Goal: Transaction & Acquisition: Download file/media

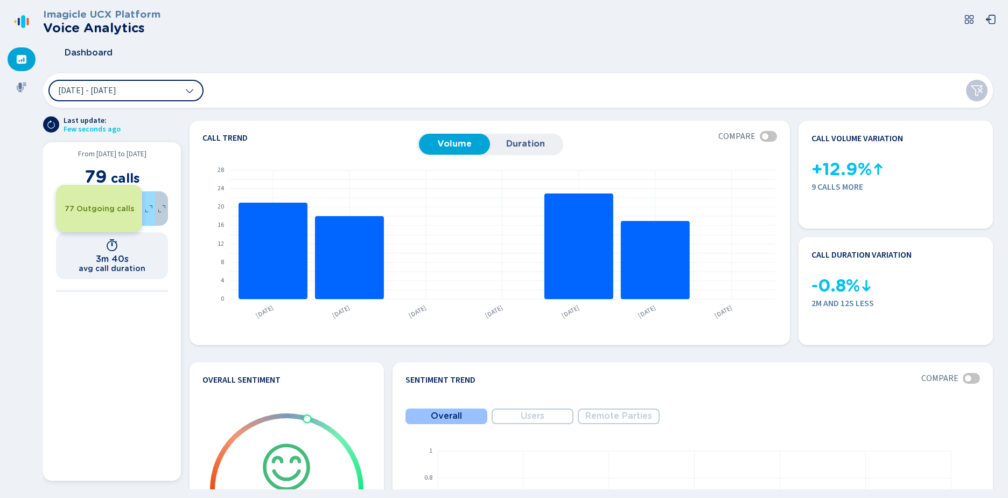
click at [117, 215] on div "77 Outgoing calls" at bounding box center [99, 208] width 86 height 47
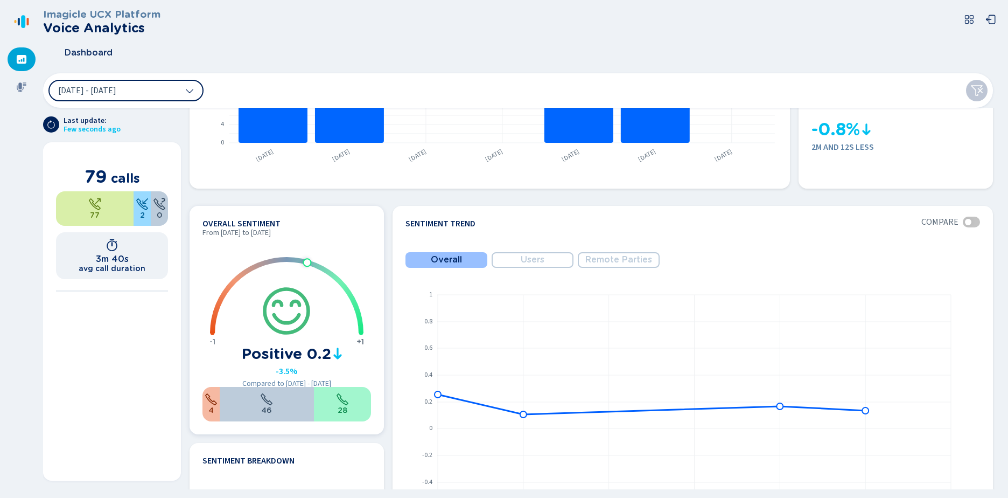
scroll to position [215, 0]
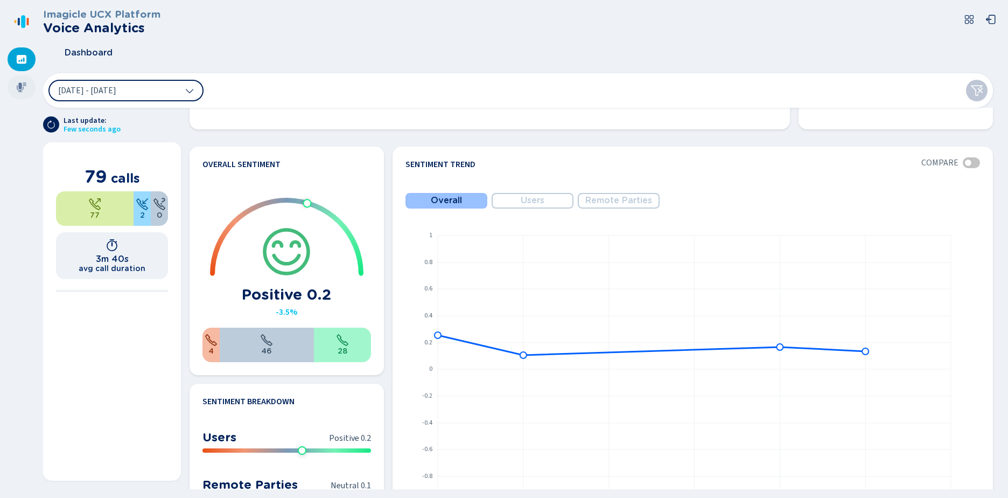
click at [25, 89] on icon at bounding box center [21, 87] width 11 height 11
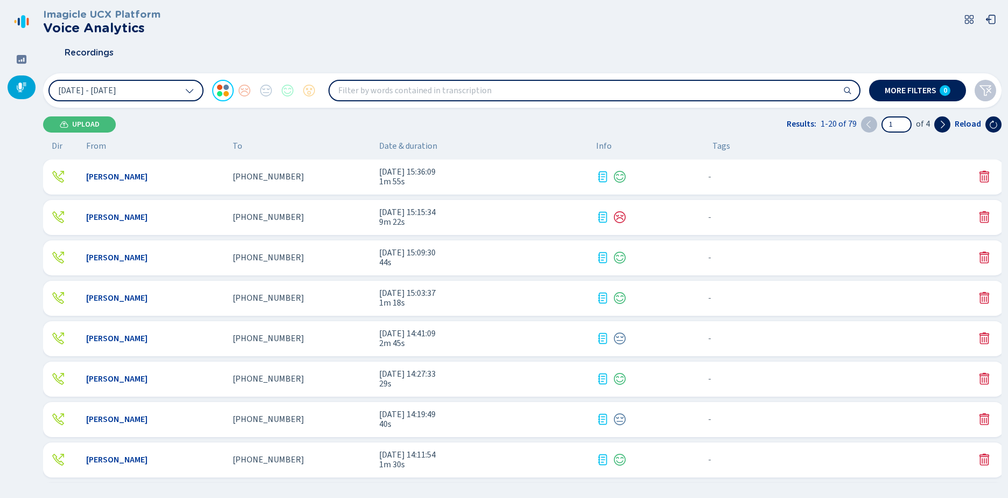
click at [403, 217] on span "9m 22s" at bounding box center [483, 222] width 208 height 10
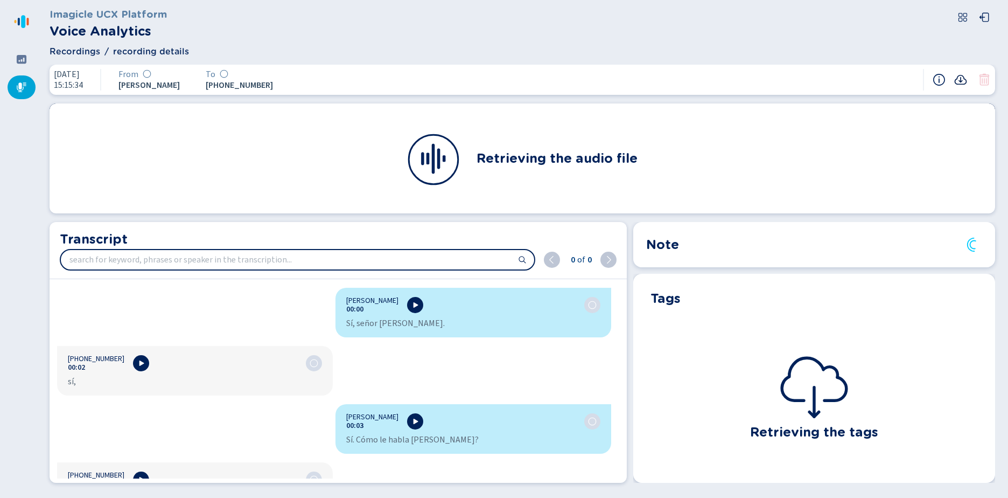
click at [956, 80] on icon at bounding box center [960, 79] width 13 height 13
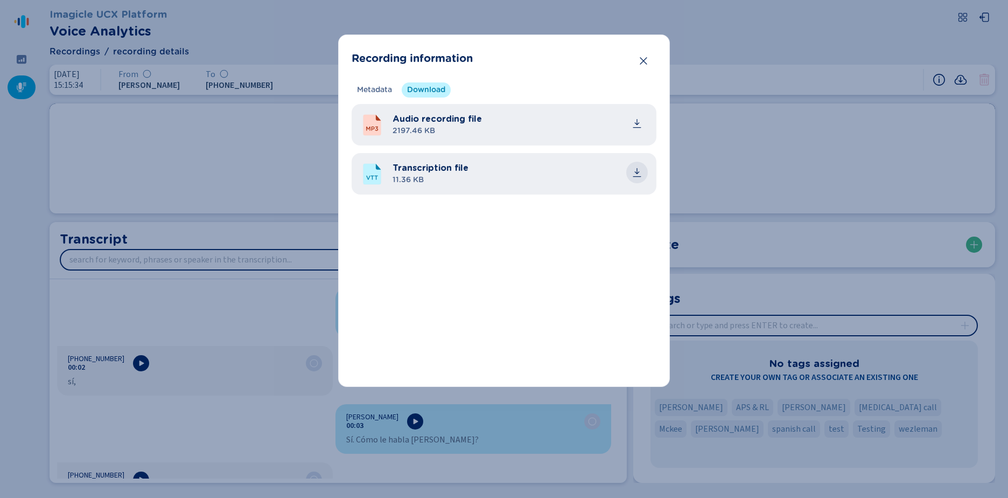
click at [637, 176] on icon "common.download" at bounding box center [637, 176] width 8 height 1
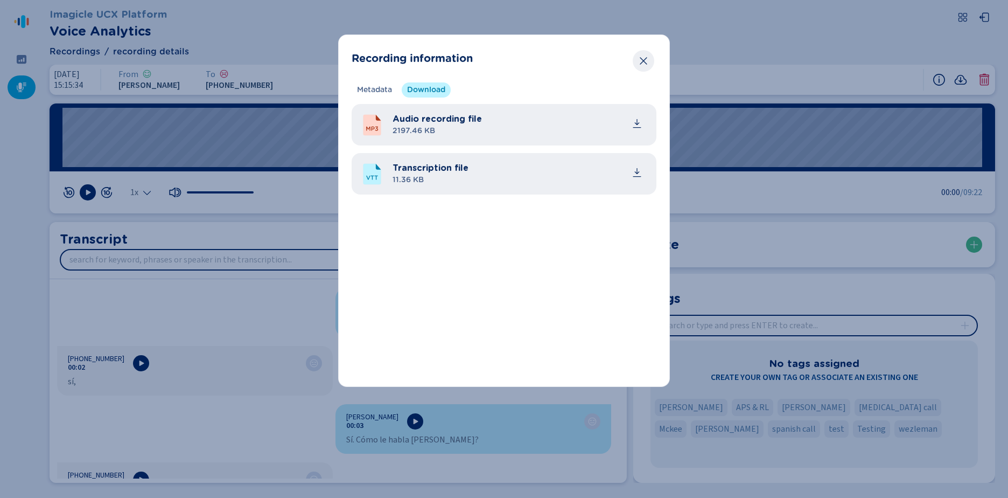
click at [638, 60] on button "Close" at bounding box center [644, 61] width 22 height 22
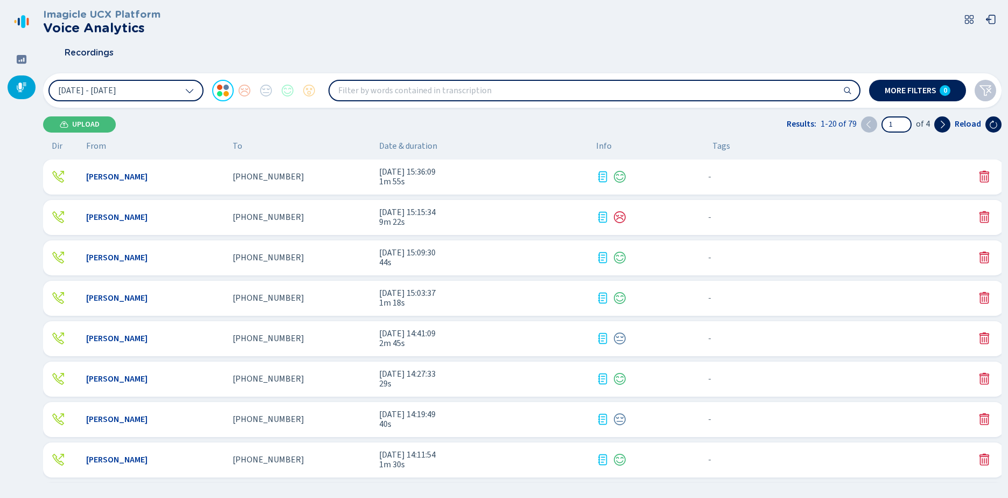
click at [447, 337] on span "[DATE] 14:41:09" at bounding box center [483, 334] width 208 height 10
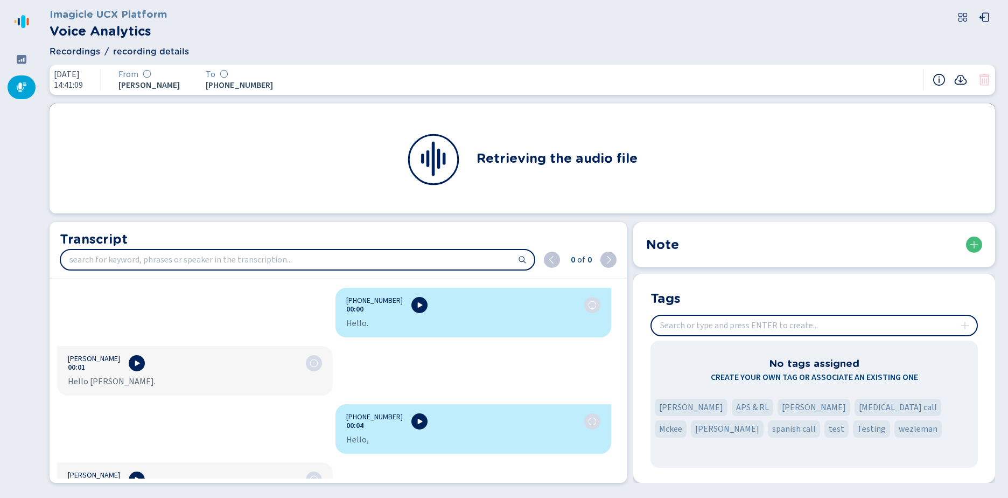
click at [964, 86] on icon at bounding box center [960, 79] width 13 height 13
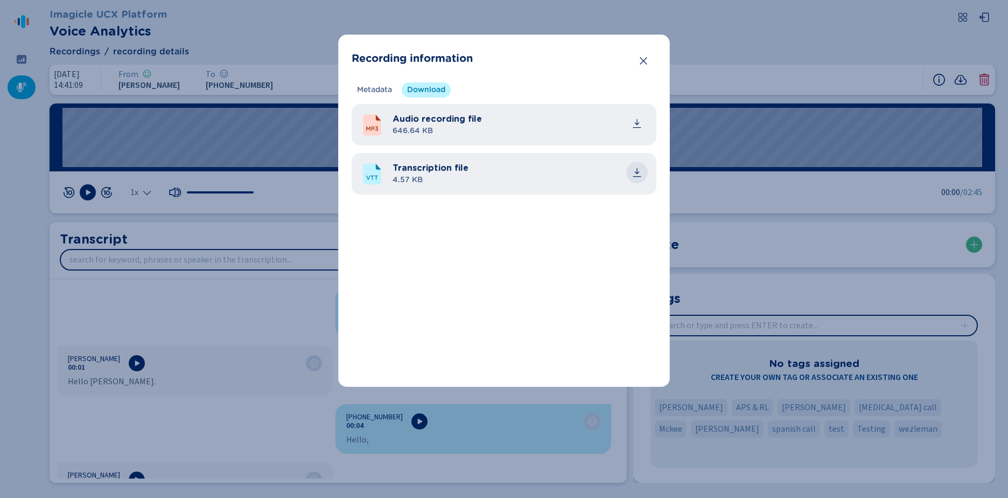
drag, startPoint x: 638, startPoint y: 176, endPoint x: 640, endPoint y: 169, distance: 7.8
click at [639, 173] on icon "common.download" at bounding box center [637, 172] width 11 height 11
drag, startPoint x: 646, startPoint y: 57, endPoint x: 632, endPoint y: 187, distance: 130.5
click at [646, 57] on icon "Close" at bounding box center [643, 60] width 11 height 11
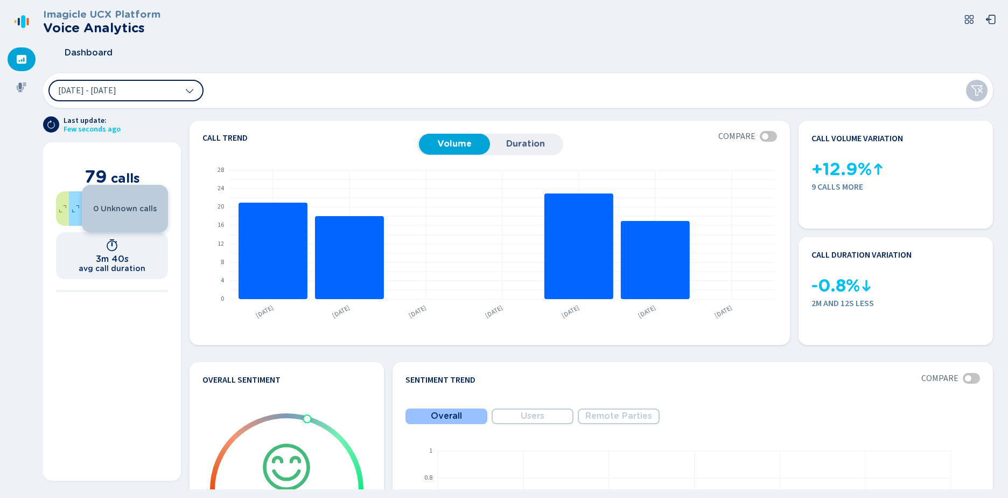
click at [190, 92] on icon at bounding box center [190, 91] width 8 height 4
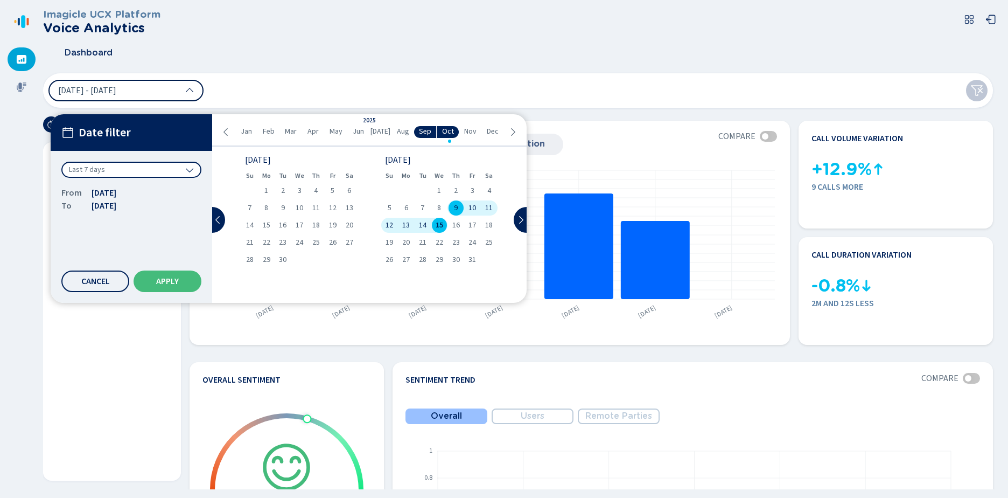
click at [191, 97] on button "[DATE] - [DATE]" at bounding box center [125, 91] width 155 height 22
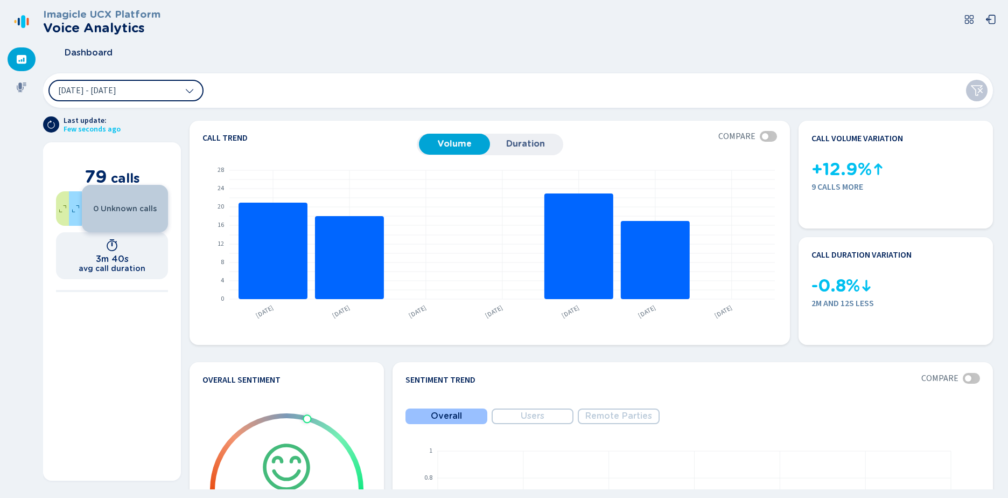
click at [348, 48] on div "Dashboard" at bounding box center [522, 52] width 959 height 27
click at [87, 402] on section "From 9 Oct 2025 to 15 Oct 2025 79 calls 0 Unknown calls 3m 40s avg call duration" at bounding box center [112, 311] width 138 height 338
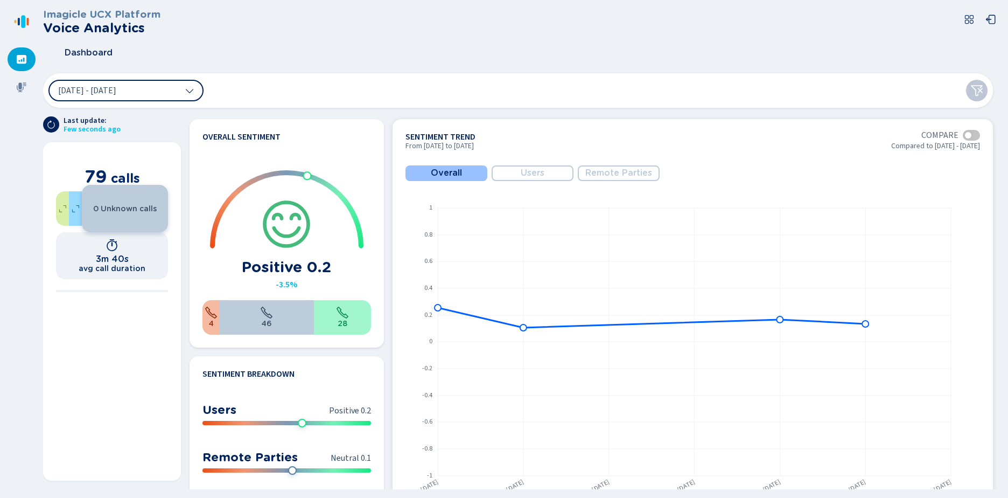
scroll to position [286, 0]
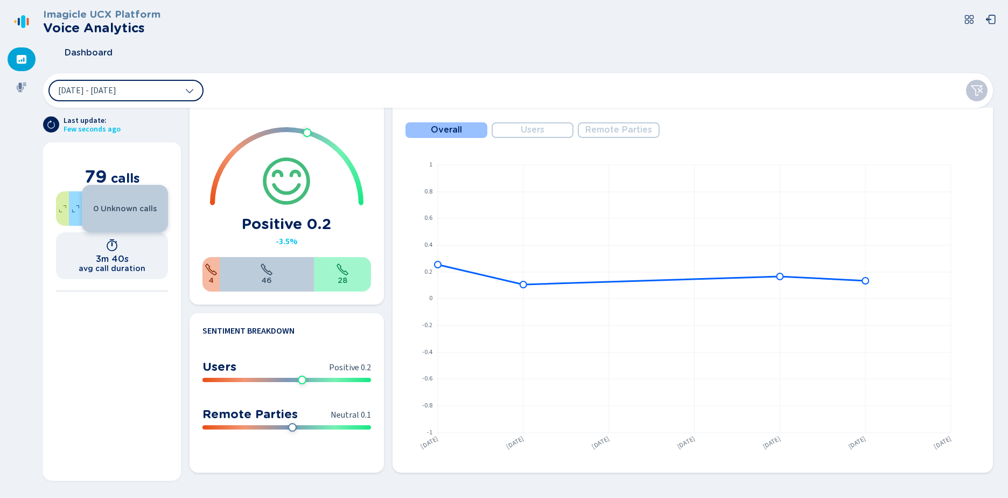
click at [596, 36] on header "Imagicle UCX Platform Voice Analytics Dashboard" at bounding box center [522, 38] width 959 height 58
click at [0, 211] on html "Please wait, loading app... Imagicle UCX Platform Voice Analytics Dashboard 9 O…" at bounding box center [504, 249] width 1008 height 498
click at [20, 92] on icon at bounding box center [21, 87] width 11 height 11
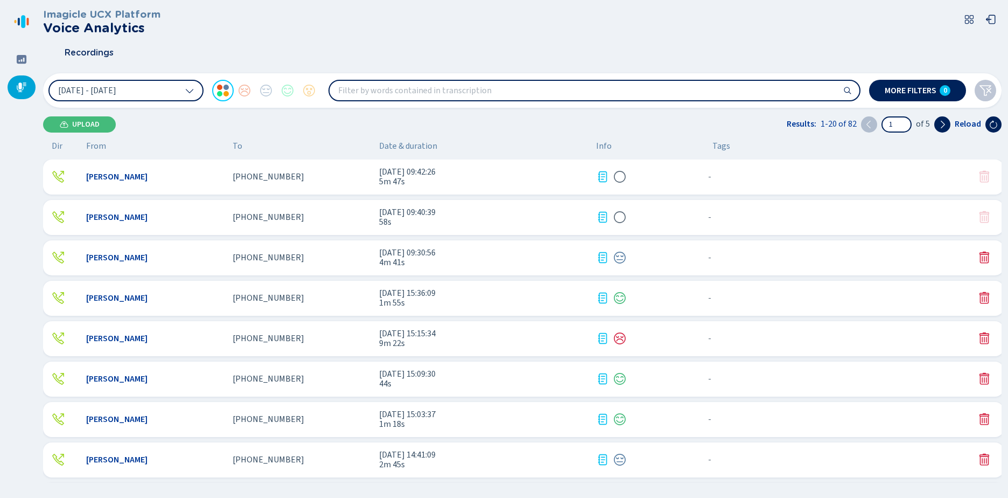
click at [413, 184] on span "5m 47s" at bounding box center [483, 182] width 208 height 10
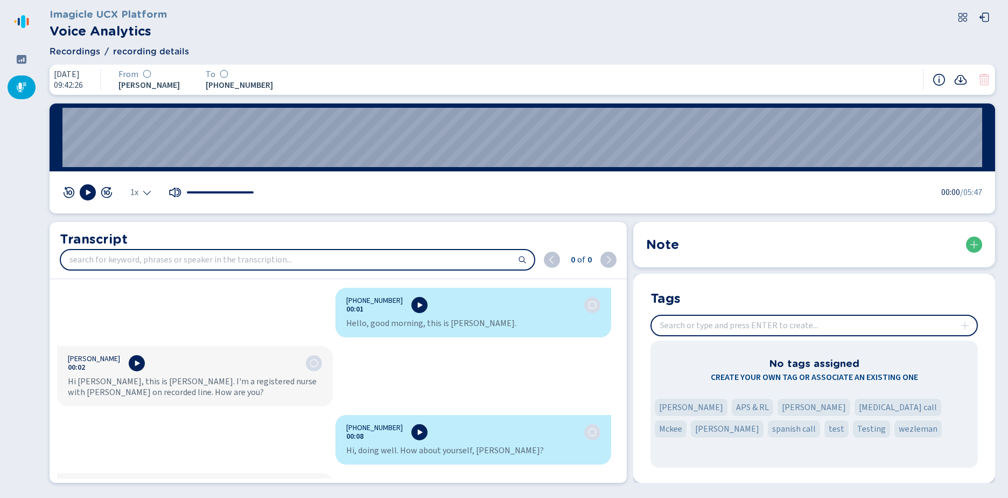
click at [956, 79] on icon at bounding box center [960, 79] width 13 height 13
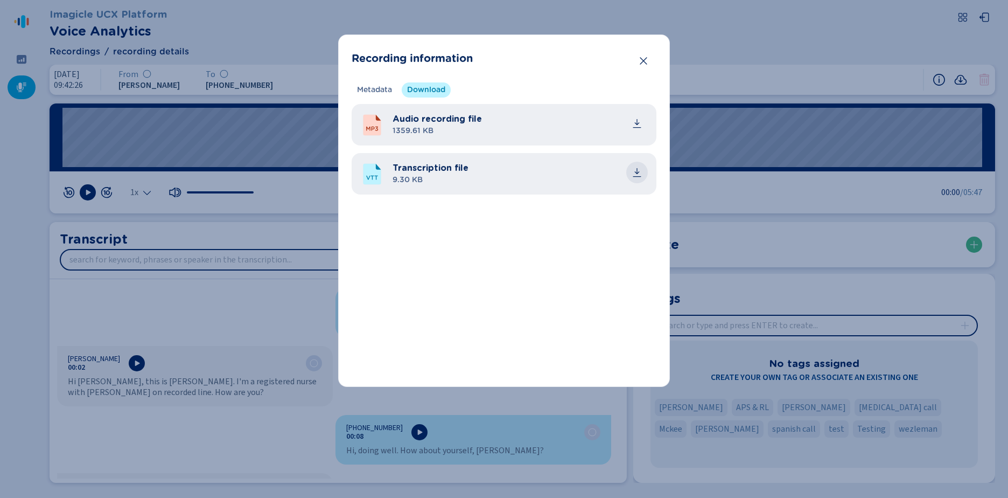
click at [641, 173] on icon "common.download" at bounding box center [637, 172] width 11 height 11
drag, startPoint x: 648, startPoint y: 66, endPoint x: 489, endPoint y: 59, distance: 159.6
click at [648, 66] on button "Close" at bounding box center [644, 61] width 22 height 22
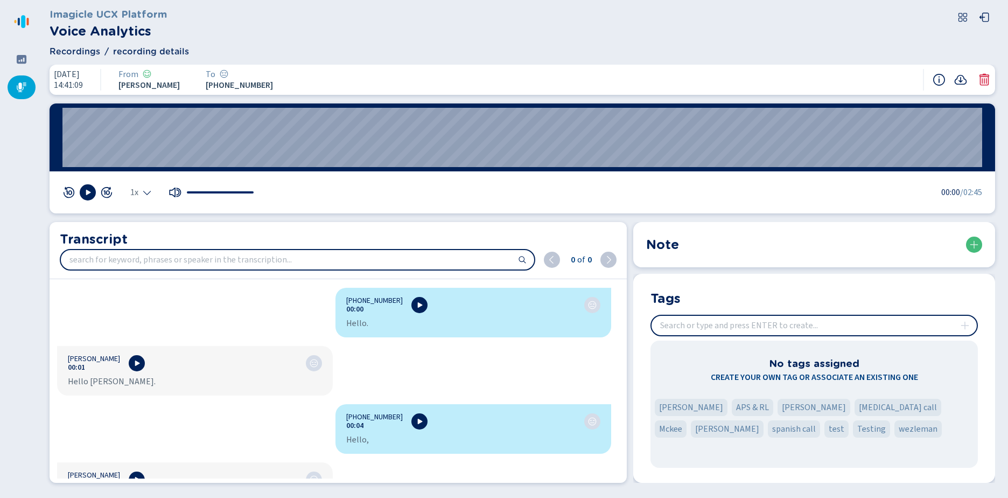
drag, startPoint x: 13, startPoint y: 83, endPoint x: 34, endPoint y: 83, distance: 21.0
click at [13, 83] on div at bounding box center [22, 87] width 28 height 24
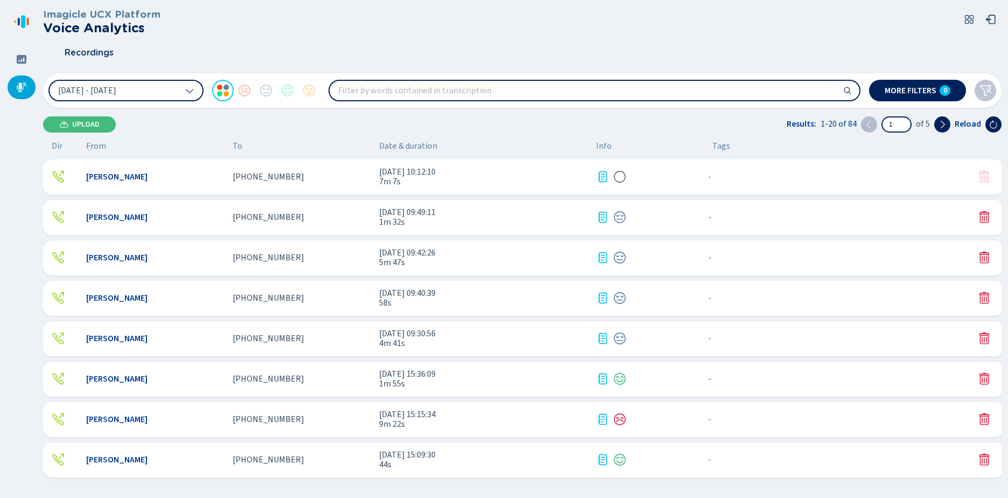
click at [444, 178] on span "7m 7s" at bounding box center [483, 182] width 208 height 10
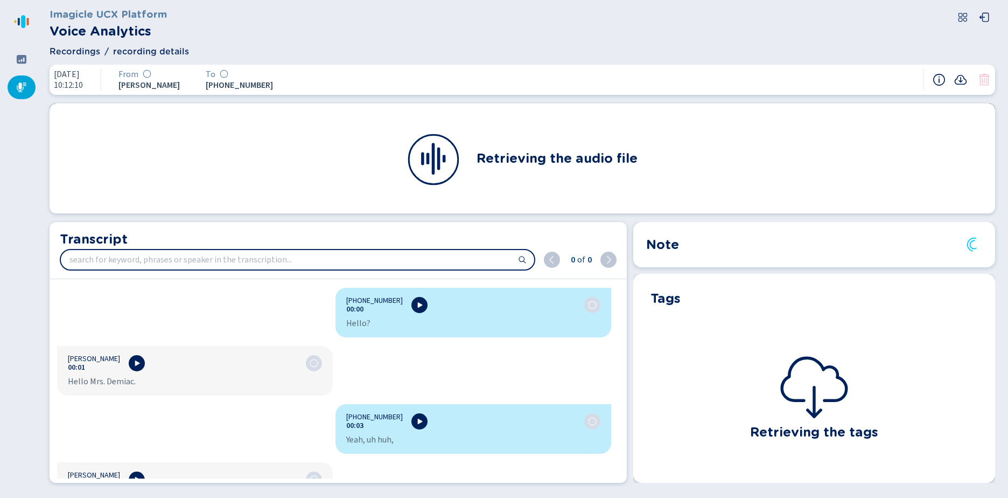
click at [953, 81] on div at bounding box center [950, 79] width 34 height 13
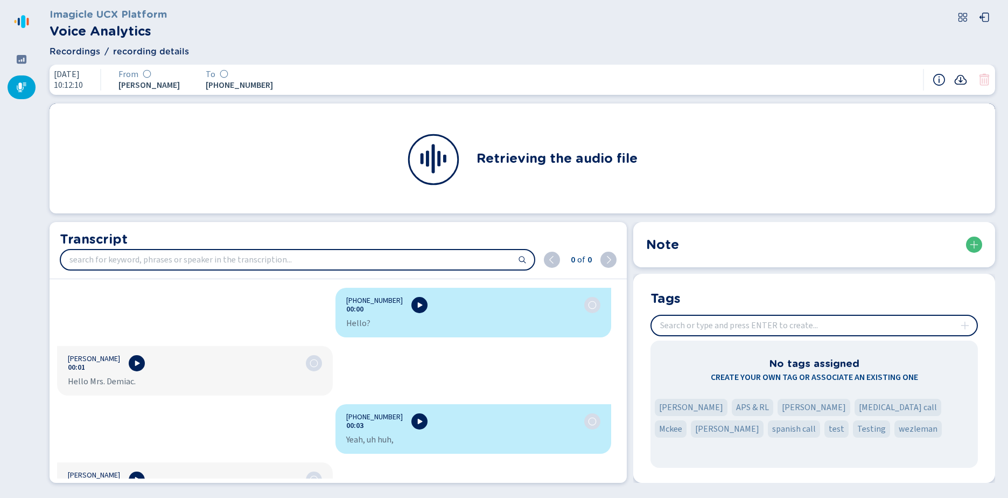
click at [959, 81] on icon at bounding box center [960, 79] width 13 height 13
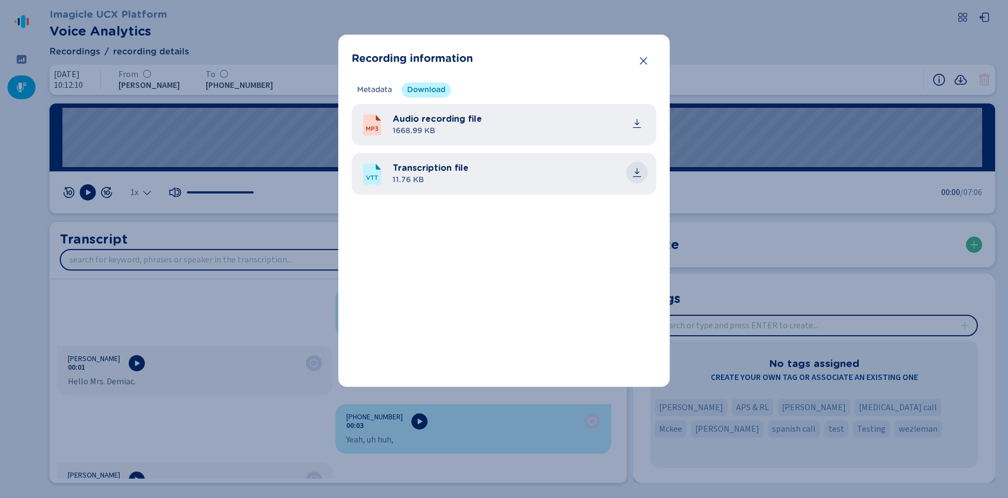
click at [638, 174] on icon "common.download" at bounding box center [637, 172] width 11 height 11
click at [646, 62] on icon "Close" at bounding box center [643, 60] width 11 height 11
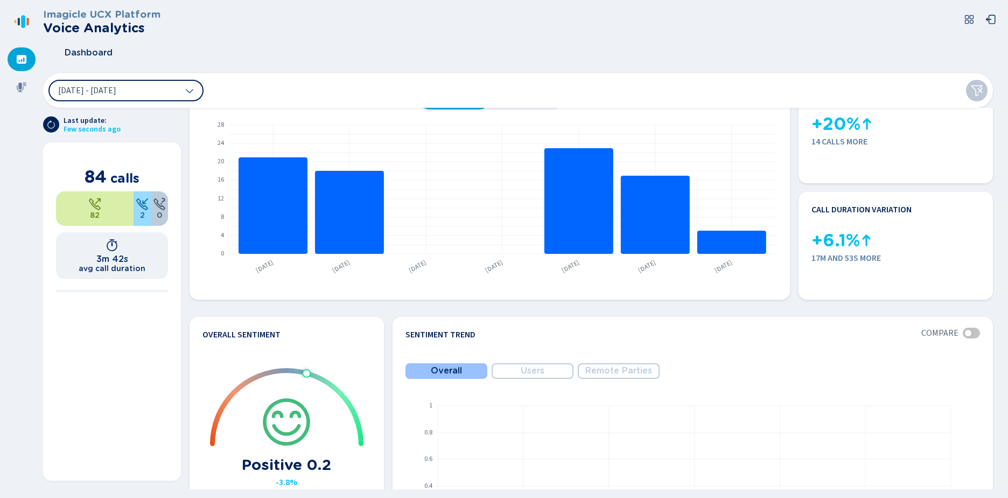
scroll to position [108, 0]
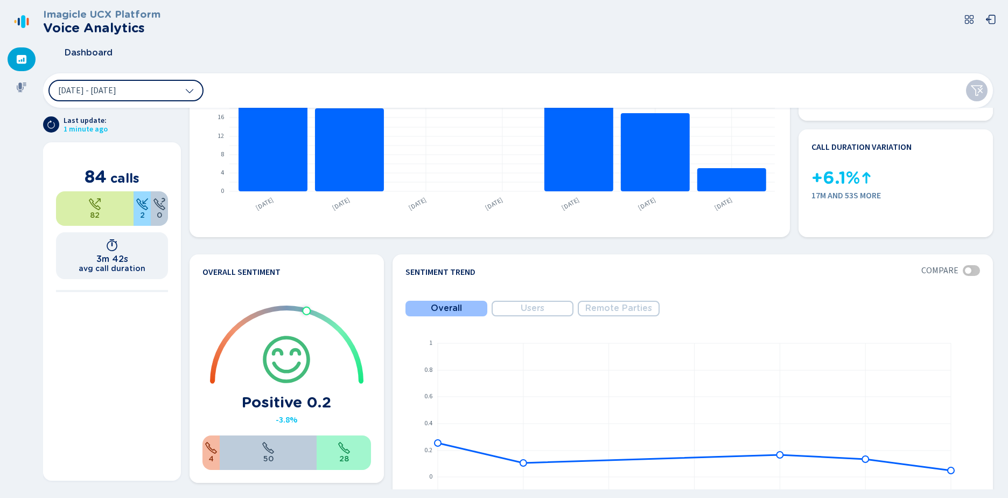
click at [550, 10] on div "Imagicle UCX Platform Voice Analytics" at bounding box center [522, 22] width 959 height 26
click at [26, 92] on icon at bounding box center [21, 87] width 11 height 11
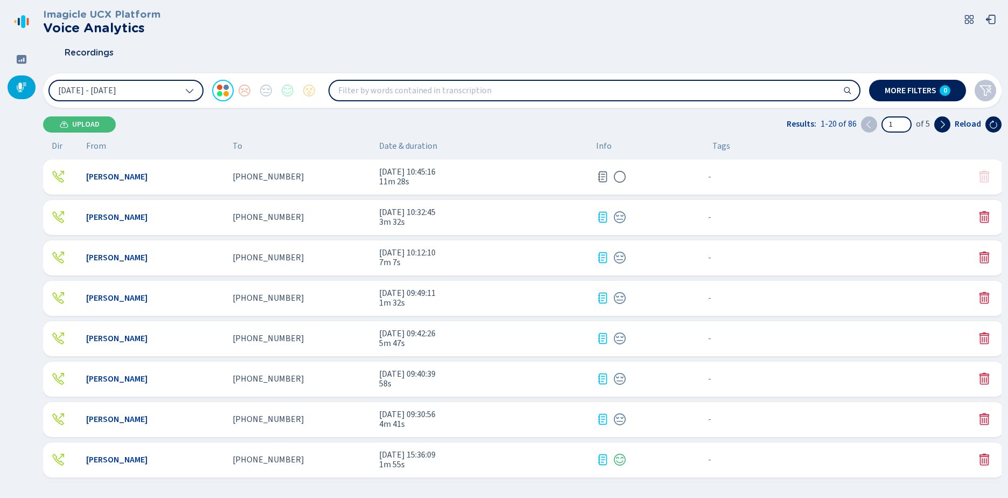
click at [400, 174] on span "15 Oct 2025 - 10:45:16" at bounding box center [483, 172] width 208 height 10
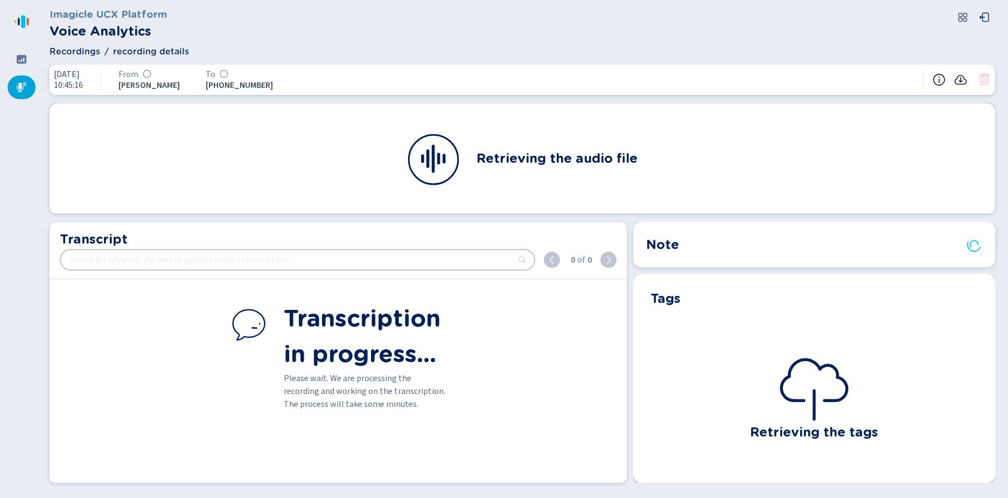
click at [966, 87] on div at bounding box center [962, 80] width 58 height 22
click at [966, 81] on icon at bounding box center [961, 80] width 12 height 10
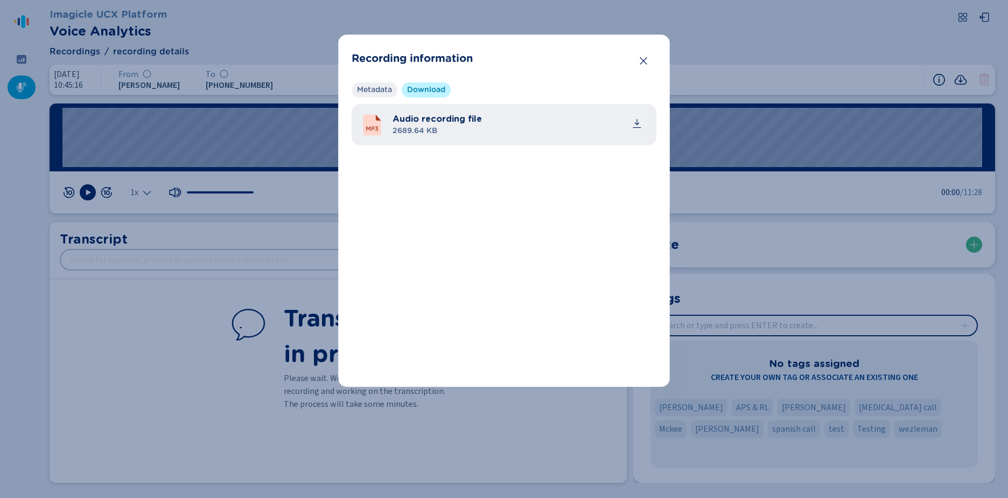
click at [385, 90] on span "Metadata" at bounding box center [374, 90] width 35 height 11
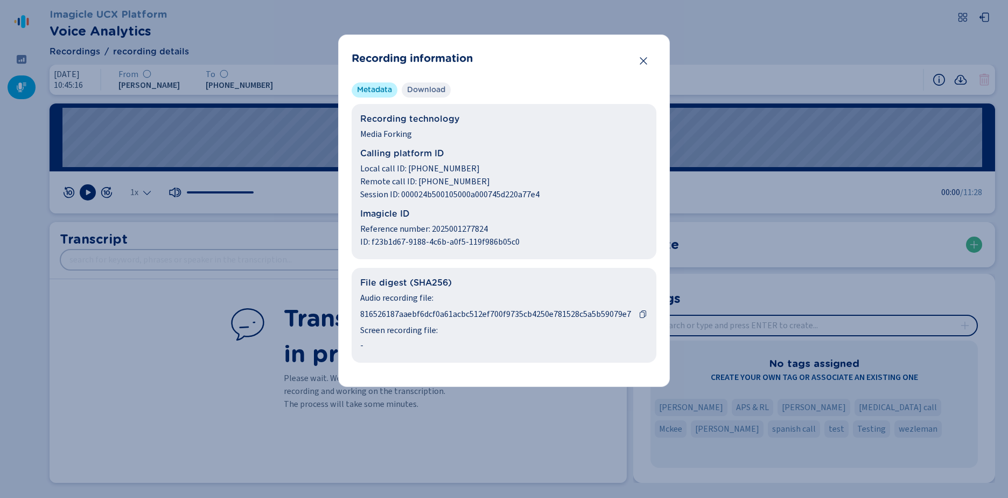
click at [437, 89] on span "Download" at bounding box center [426, 90] width 38 height 11
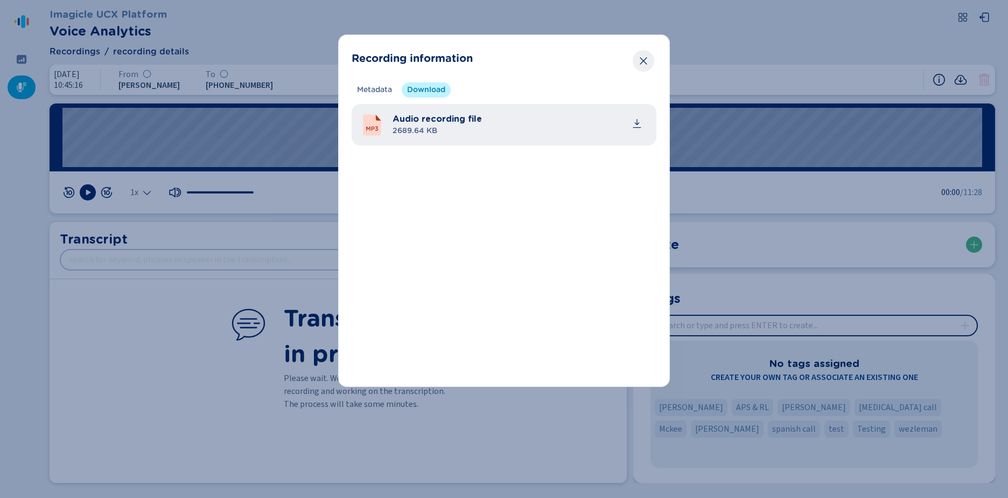
click at [641, 60] on icon "Close" at bounding box center [643, 60] width 11 height 11
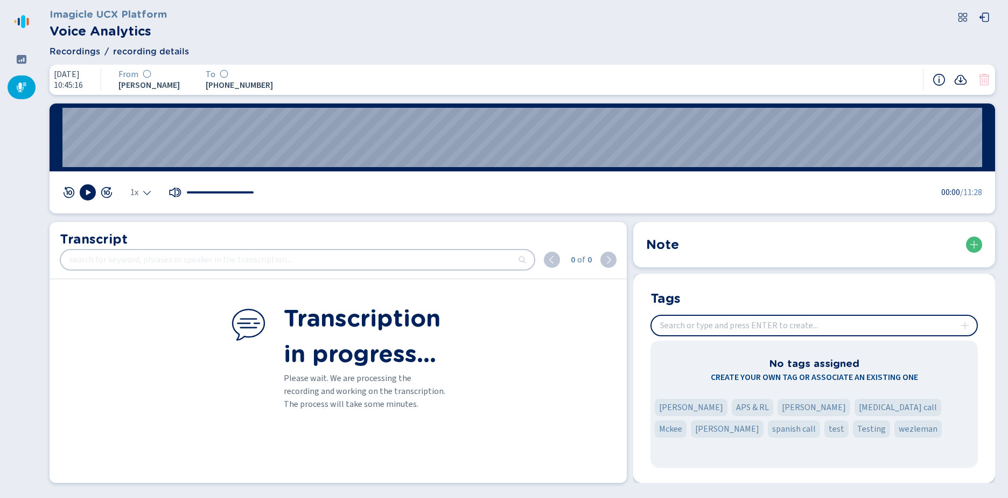
click at [958, 75] on icon at bounding box center [960, 79] width 13 height 13
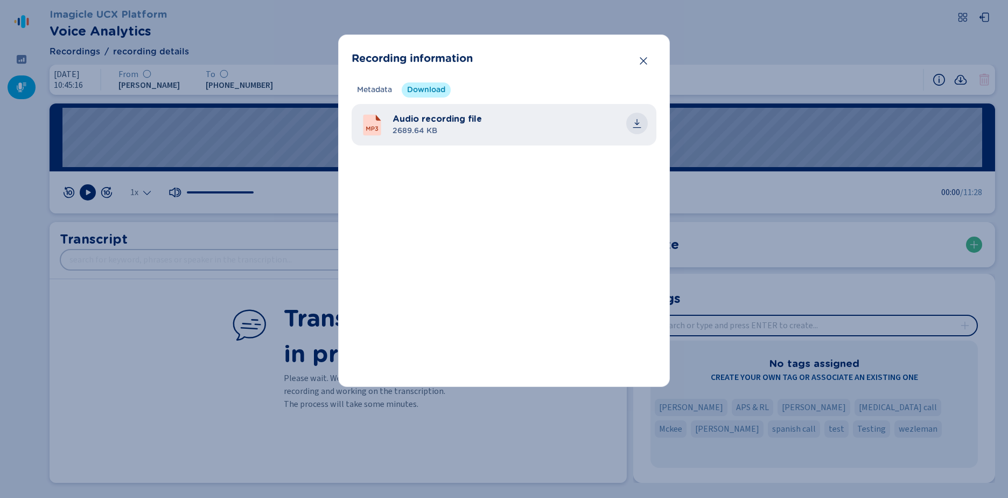
click at [639, 117] on button "common.download" at bounding box center [637, 124] width 22 height 22
click at [646, 63] on icon "Close" at bounding box center [643, 61] width 7 height 8
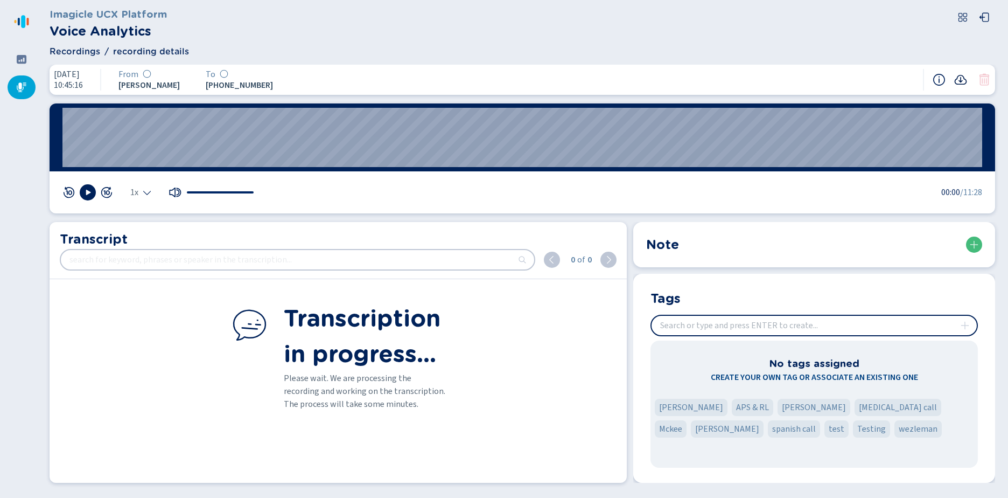
click at [961, 83] on icon at bounding box center [960, 79] width 13 height 13
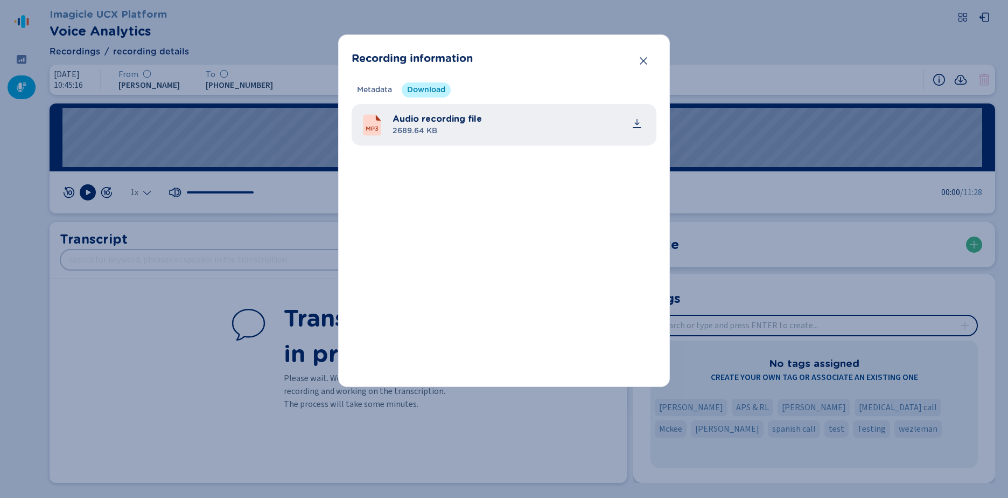
click at [655, 67] on header "Recording information" at bounding box center [504, 59] width 305 height 22
click at [636, 61] on button "Close" at bounding box center [644, 61] width 22 height 22
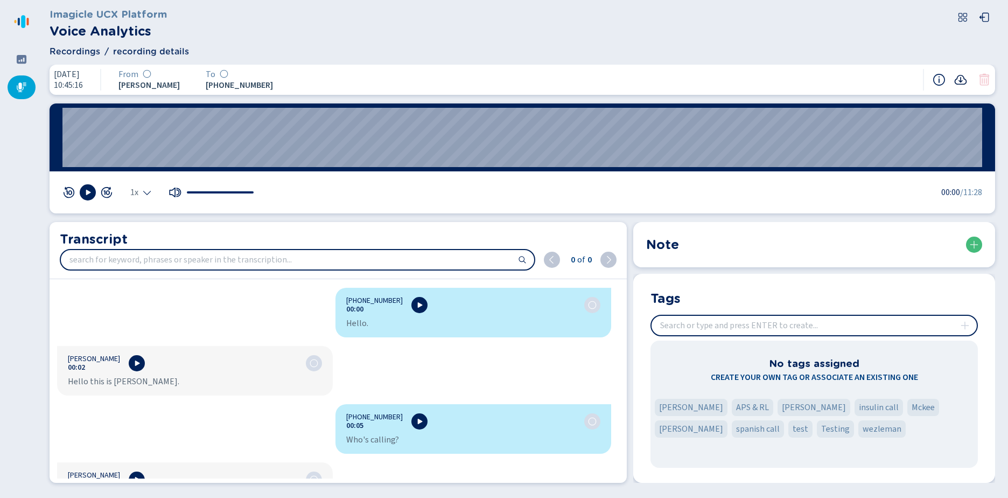
click at [957, 79] on icon at bounding box center [961, 80] width 12 height 10
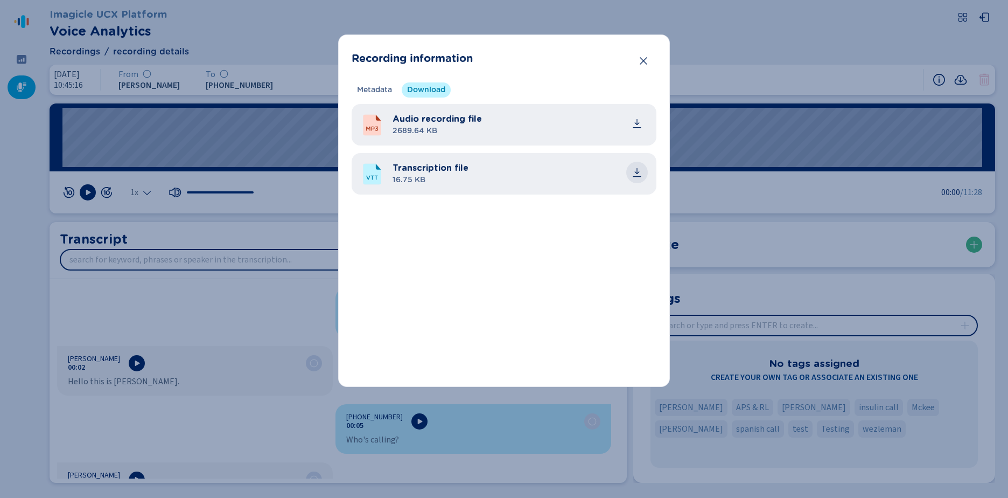
click at [637, 173] on icon "common.download" at bounding box center [637, 172] width 11 height 11
drag, startPoint x: 644, startPoint y: 63, endPoint x: 577, endPoint y: 14, distance: 82.4
click at [644, 63] on icon "Close" at bounding box center [643, 60] width 11 height 11
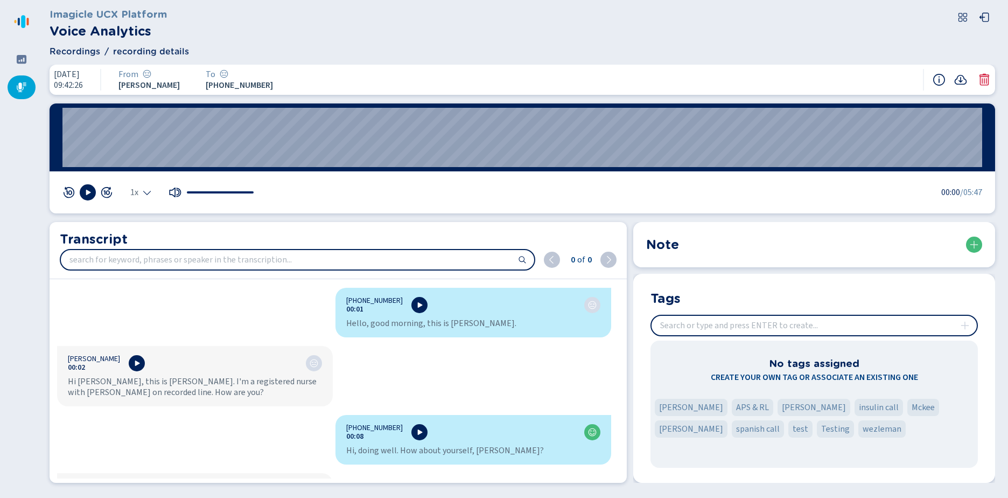
click at [18, 89] on icon at bounding box center [22, 87] width 10 height 10
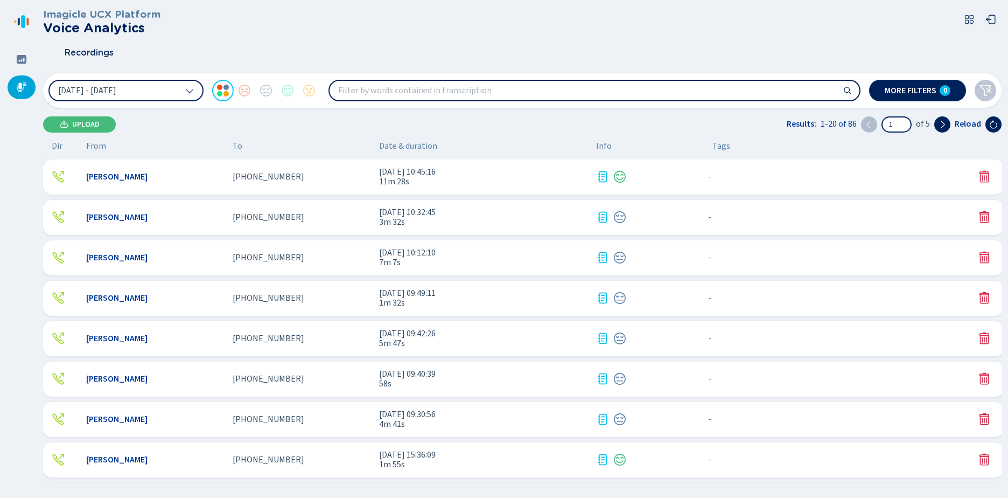
click at [442, 171] on span "[DATE] 10:45:16" at bounding box center [483, 172] width 208 height 10
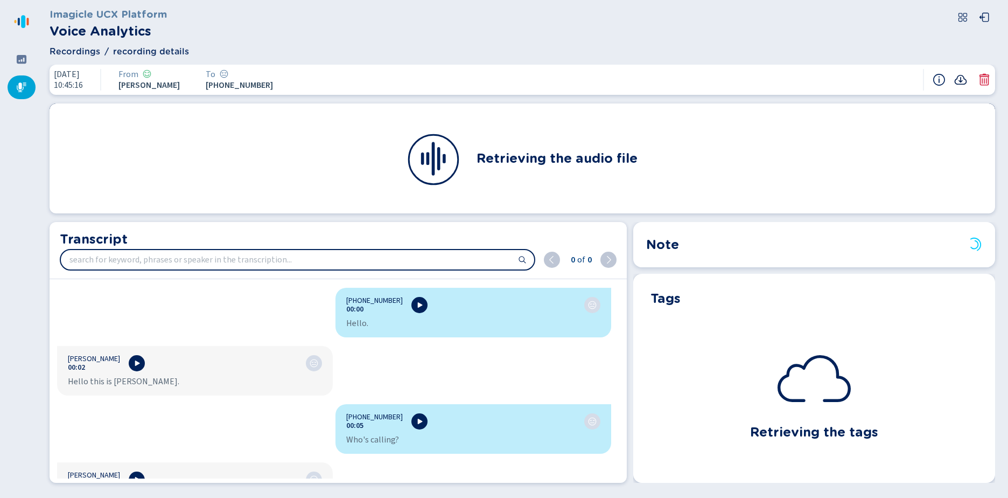
click at [956, 83] on icon at bounding box center [961, 80] width 12 height 10
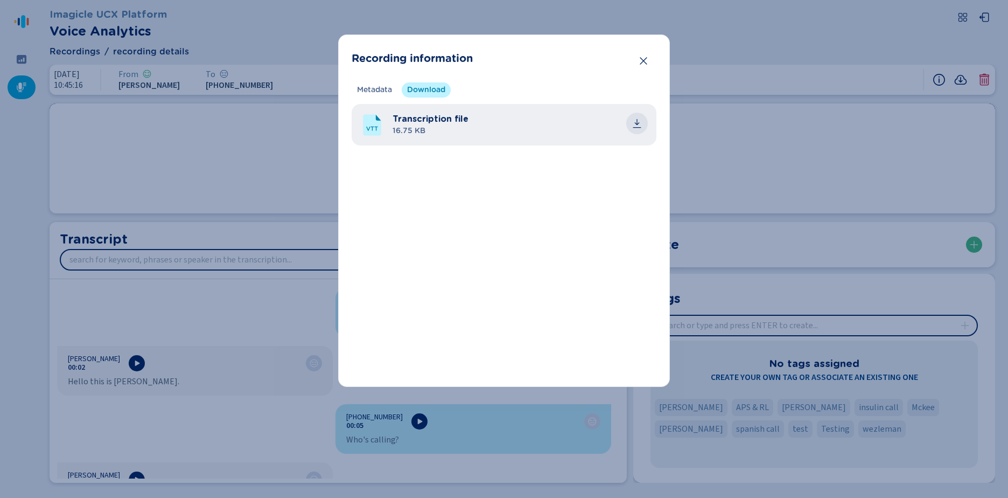
click at [635, 125] on icon "common.download" at bounding box center [637, 123] width 11 height 11
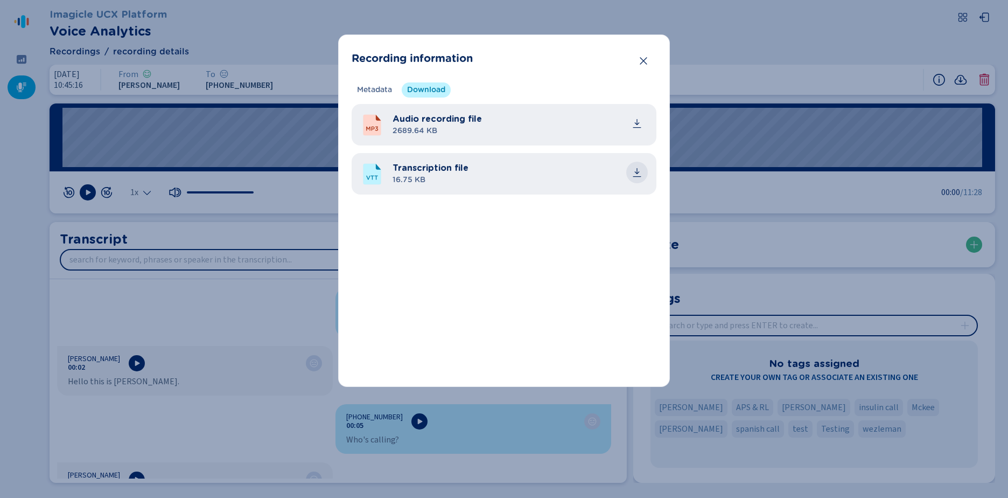
click at [639, 172] on icon "common.download" at bounding box center [637, 171] width 5 height 6
drag, startPoint x: 643, startPoint y: 64, endPoint x: 694, endPoint y: 71, distance: 51.6
click at [643, 64] on icon "Close" at bounding box center [643, 60] width 11 height 11
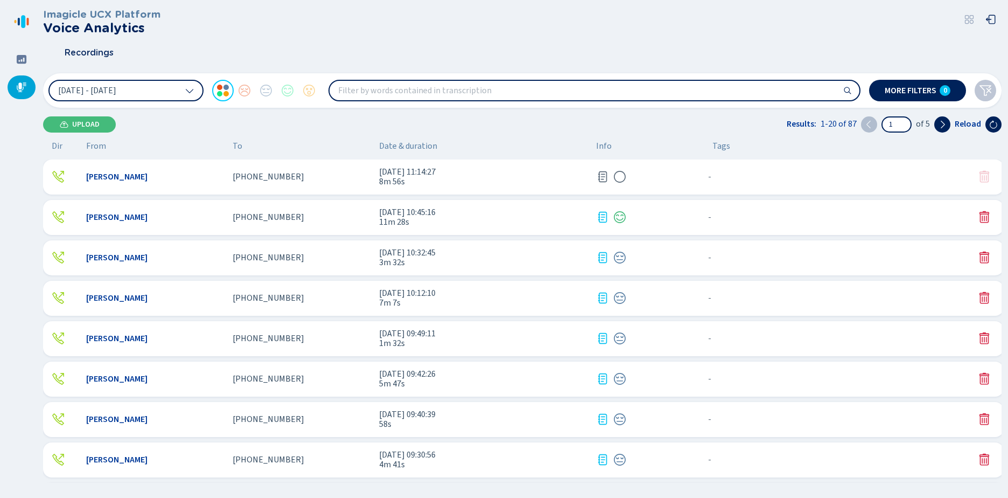
click at [245, 180] on span "[PHONE_NUMBER]" at bounding box center [269, 177] width 72 height 10
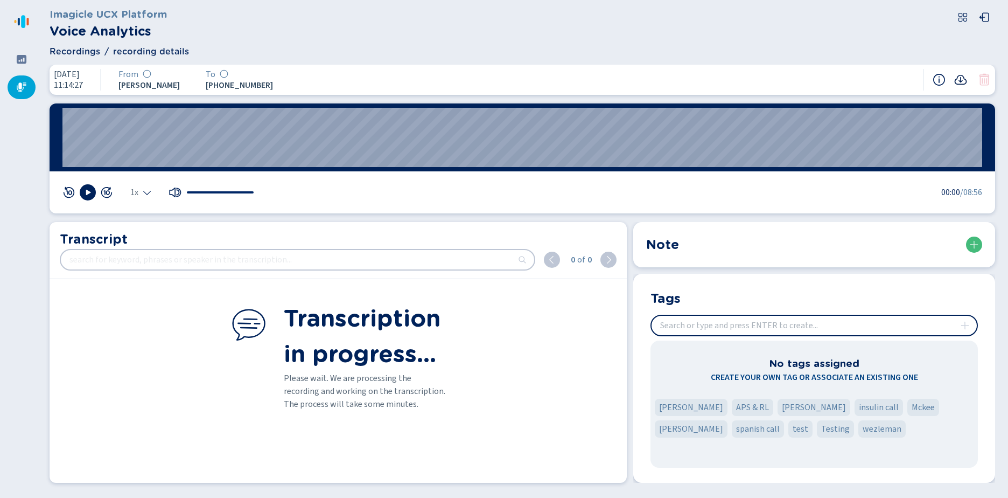
click at [959, 76] on icon at bounding box center [961, 80] width 12 height 10
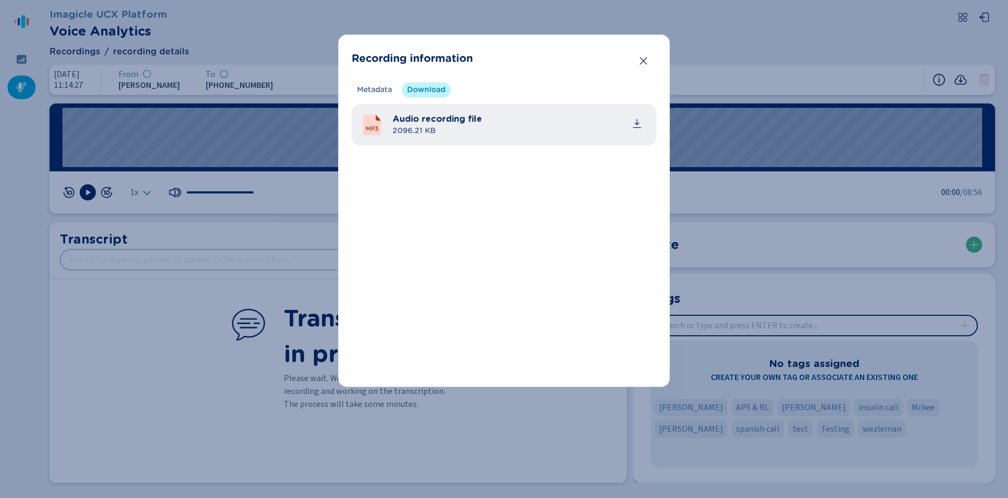
click at [746, 44] on div "Recording information Metadata Download Recording technology Media Forking Call…" at bounding box center [504, 249] width 1008 height 498
click at [642, 65] on icon "Close" at bounding box center [643, 60] width 11 height 11
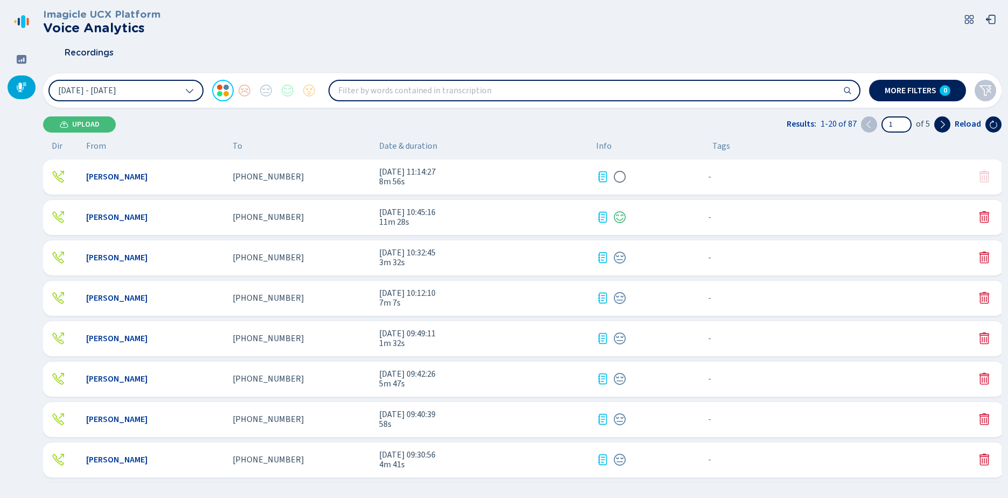
click at [404, 171] on span "[DATE] 11:14:27" at bounding box center [483, 172] width 208 height 10
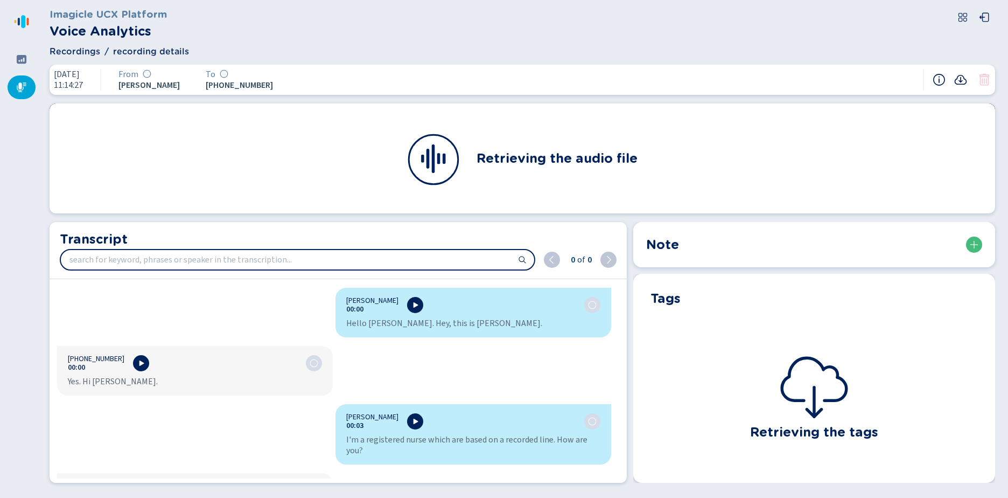
click at [960, 79] on icon at bounding box center [960, 79] width 13 height 13
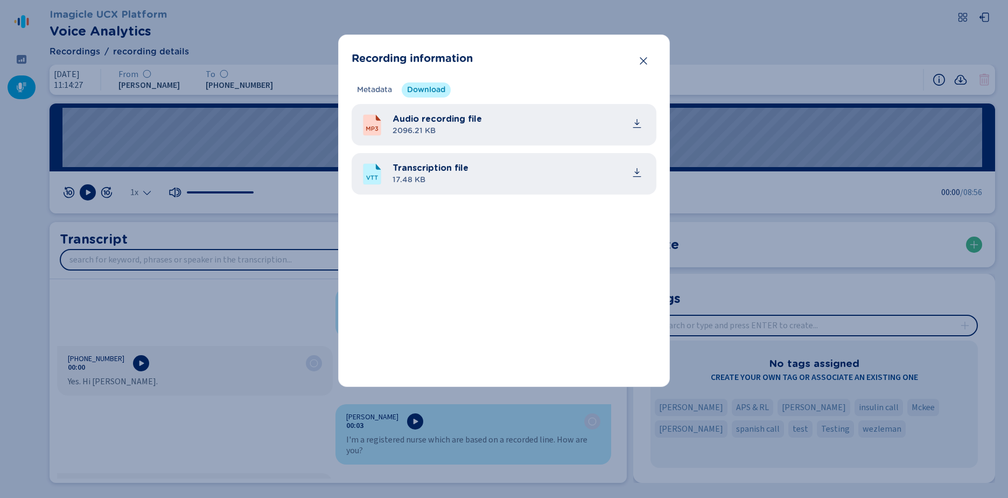
click at [639, 170] on icon "common.download" at bounding box center [637, 172] width 11 height 11
